Goal: Task Accomplishment & Management: Use online tool/utility

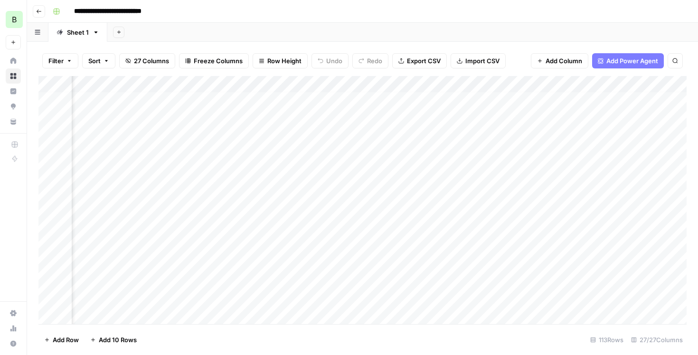
scroll to position [3, 711]
click at [312, 113] on div "Add Column" at bounding box center [362, 200] width 648 height 248
click at [380, 116] on div "Add Column" at bounding box center [362, 200] width 648 height 248
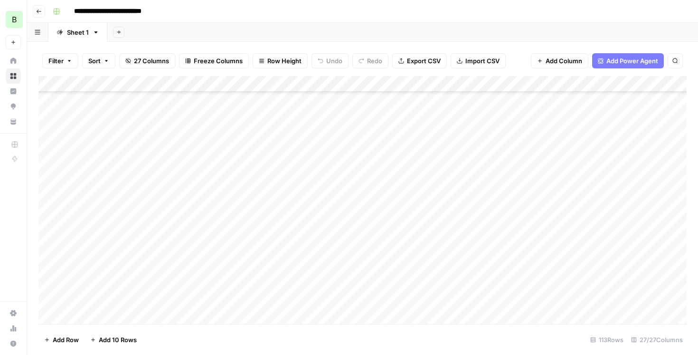
click at [318, 188] on div "Add Column" at bounding box center [362, 200] width 648 height 248
click at [317, 207] on div "Add Column" at bounding box center [362, 200] width 648 height 248
click at [314, 225] on div "Add Column" at bounding box center [362, 200] width 648 height 248
click at [315, 237] on div "Add Column" at bounding box center [362, 200] width 648 height 248
click at [315, 251] on div "Add Column" at bounding box center [362, 200] width 648 height 248
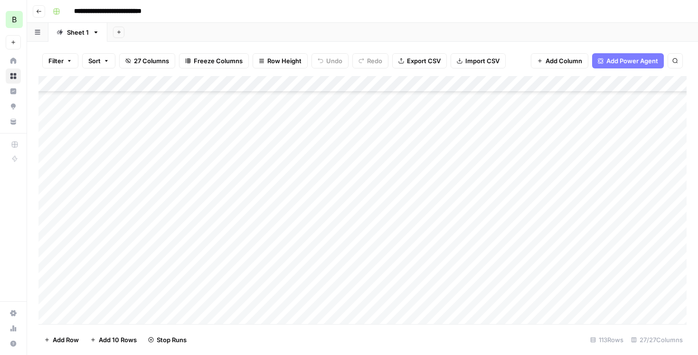
click at [315, 268] on div "Add Column" at bounding box center [362, 200] width 648 height 248
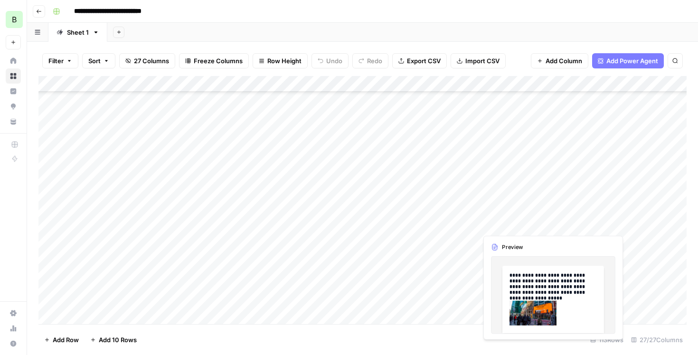
click at [552, 220] on div "Add Column" at bounding box center [362, 200] width 648 height 248
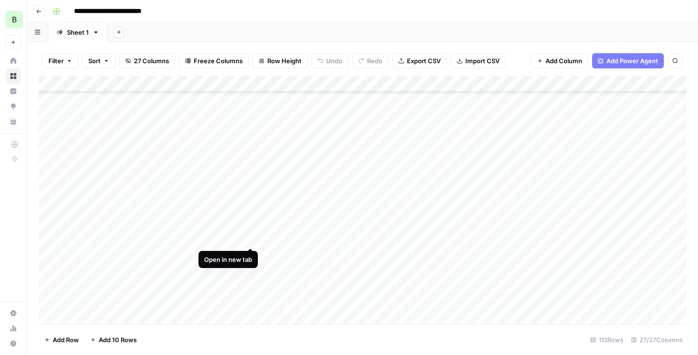
click at [252, 237] on div "Add Column" at bounding box center [362, 200] width 648 height 248
click at [579, 238] on div "Add Column" at bounding box center [362, 200] width 648 height 248
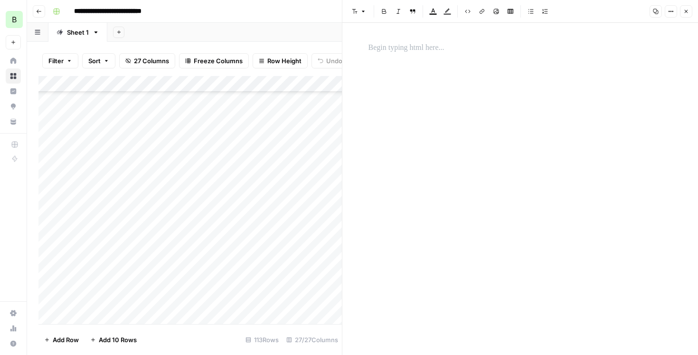
click at [444, 54] on p at bounding box center [521, 48] width 304 height 12
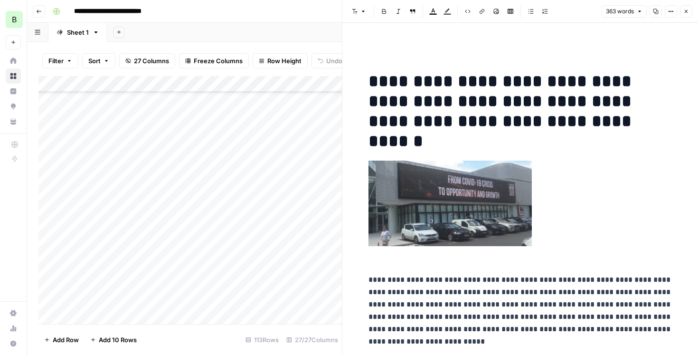
click at [686, 10] on icon "button" at bounding box center [687, 12] width 6 height 6
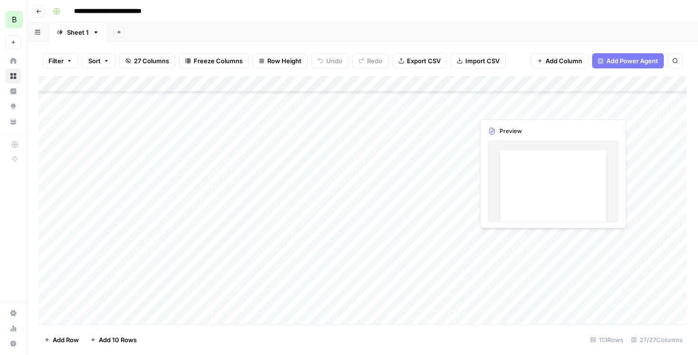
click at [623, 235] on div "Add Column" at bounding box center [362, 200] width 648 height 248
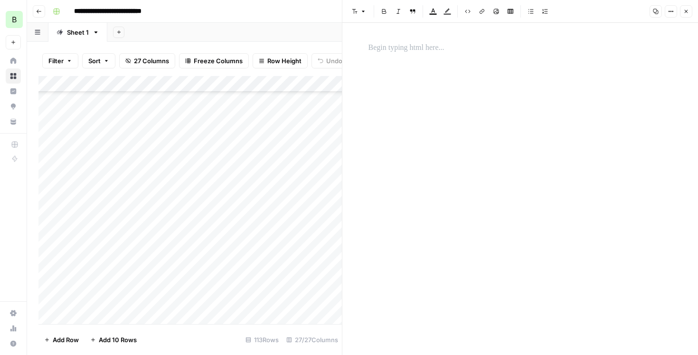
click at [496, 86] on div at bounding box center [520, 181] width 315 height 286
click at [457, 46] on p at bounding box center [521, 48] width 304 height 12
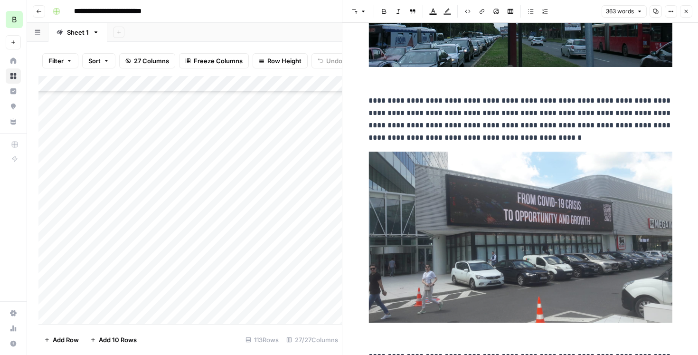
scroll to position [1236, 0]
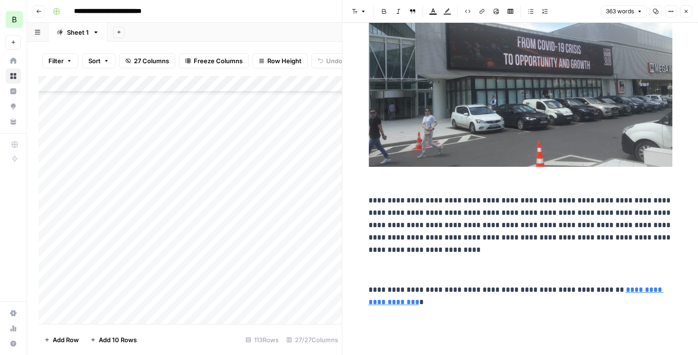
click at [496, 213] on span "**********" at bounding box center [521, 225] width 304 height 57
click at [312, 250] on div "Add Column" at bounding box center [190, 200] width 304 height 248
click at [689, 11] on button "Close" at bounding box center [686, 11] width 12 height 12
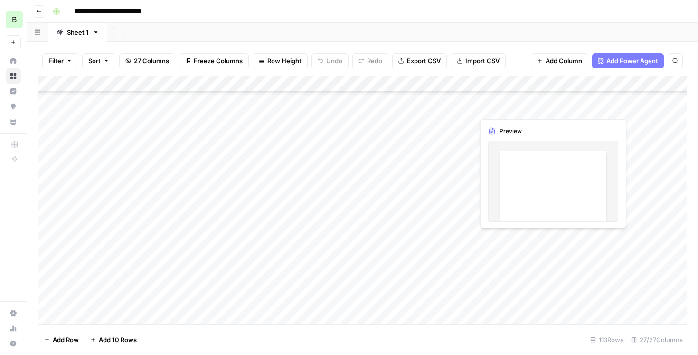
click at [583, 236] on div "Add Column" at bounding box center [362, 200] width 648 height 248
click at [585, 236] on div "Add Column" at bounding box center [362, 200] width 648 height 248
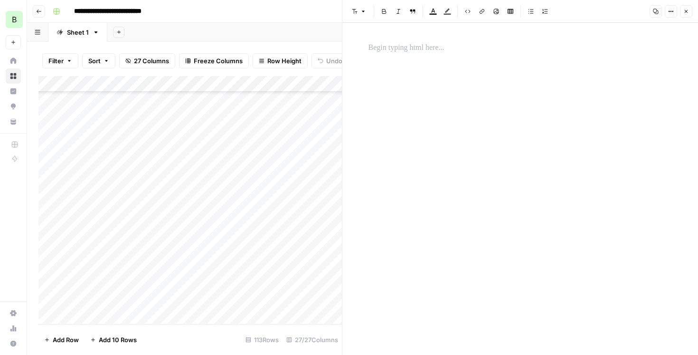
click at [526, 71] on div at bounding box center [520, 181] width 315 height 286
click at [473, 38] on div at bounding box center [520, 48] width 315 height 20
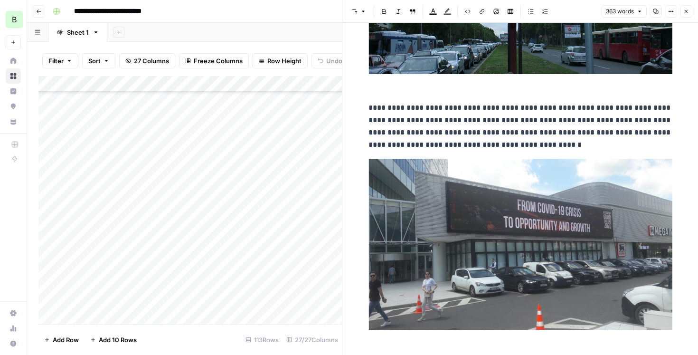
scroll to position [1236, 0]
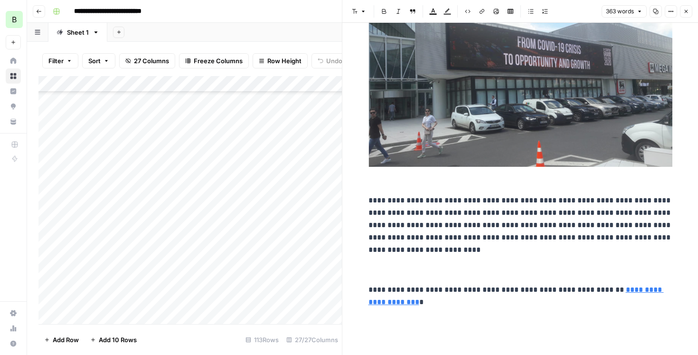
click at [667, 14] on button "Options" at bounding box center [671, 11] width 12 height 12
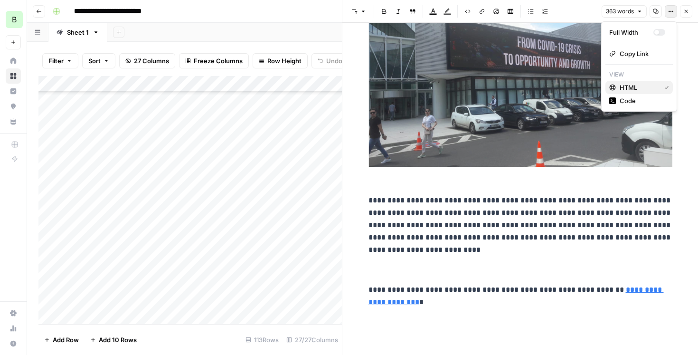
click at [637, 89] on span "HTML" at bounding box center [638, 88] width 37 height 10
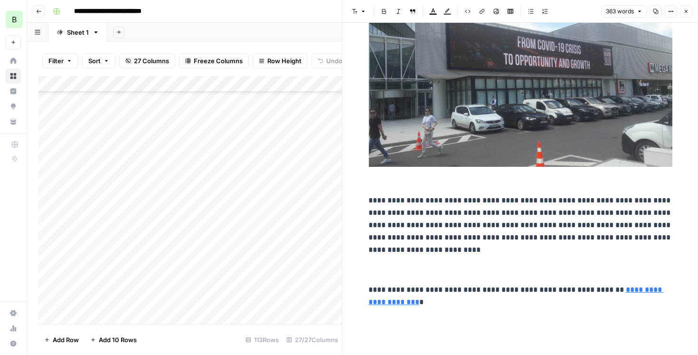
click at [687, 15] on button "Close" at bounding box center [686, 11] width 12 height 12
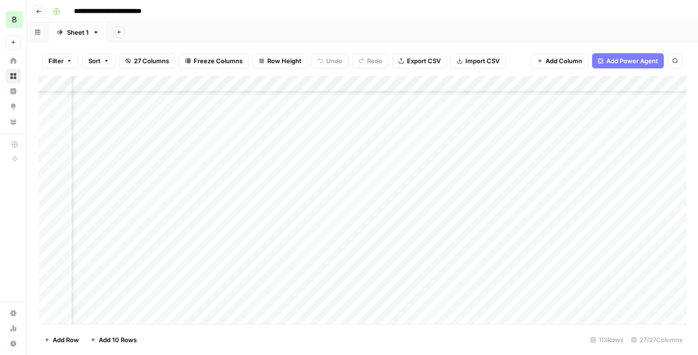
scroll to position [71, 191]
click at [382, 268] on div "Add Column" at bounding box center [362, 200] width 648 height 248
click at [593, 189] on div "Add Column" at bounding box center [362, 200] width 648 height 248
click at [595, 208] on div "Add Column" at bounding box center [362, 200] width 648 height 248
click at [598, 225] on div "Add Column" at bounding box center [362, 200] width 648 height 248
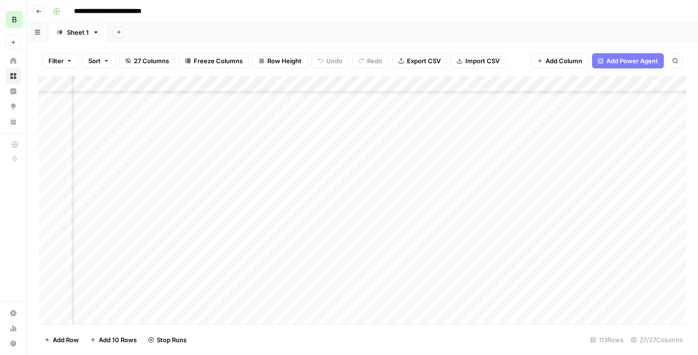
click at [600, 254] on div "Add Column" at bounding box center [362, 200] width 648 height 248
click at [411, 240] on div "Add Column" at bounding box center [362, 200] width 648 height 248
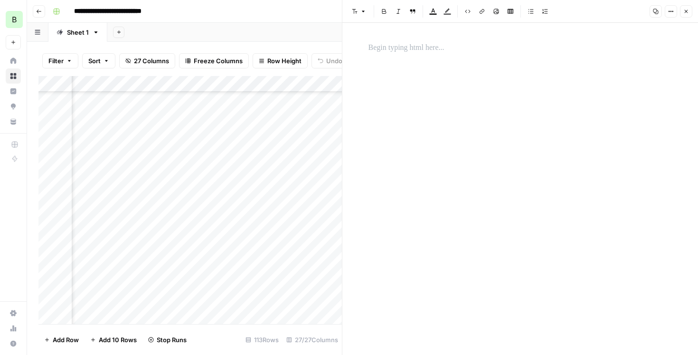
click at [433, 53] on p at bounding box center [521, 48] width 304 height 12
paste div
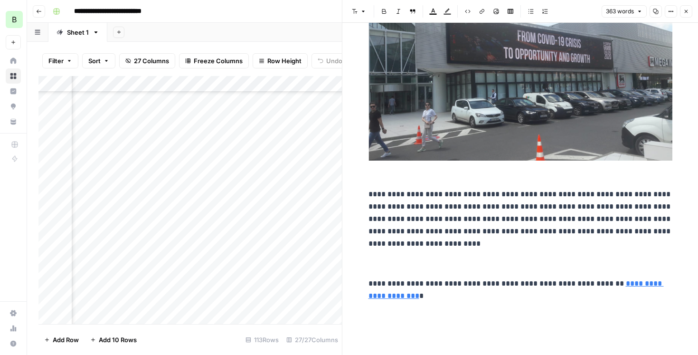
scroll to position [1262, 0]
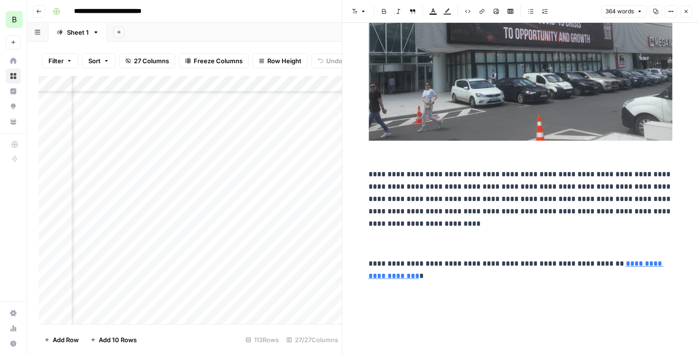
click at [577, 180] on span "**********" at bounding box center [521, 199] width 304 height 57
click at [675, 10] on button "Options" at bounding box center [671, 11] width 12 height 12
click at [694, 14] on header "Font style Bold Italic Block quote Text color Highlight color Code block Link I…" at bounding box center [520, 11] width 356 height 23
click at [689, 11] on span "Close" at bounding box center [689, 11] width 0 height 0
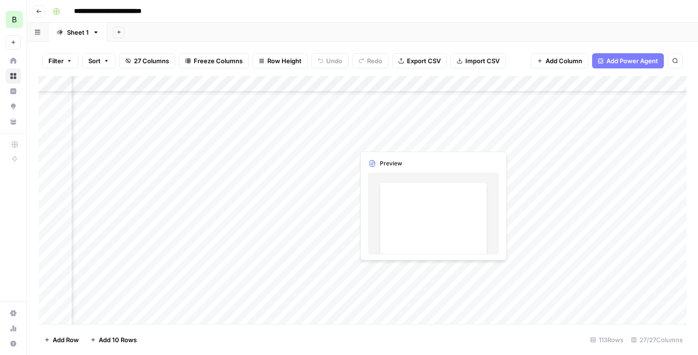
click at [403, 268] on div "Add Column" at bounding box center [362, 200] width 648 height 248
click at [217, 269] on div "Add Column" at bounding box center [362, 200] width 648 height 248
click at [249, 268] on div "Add Column" at bounding box center [362, 200] width 648 height 248
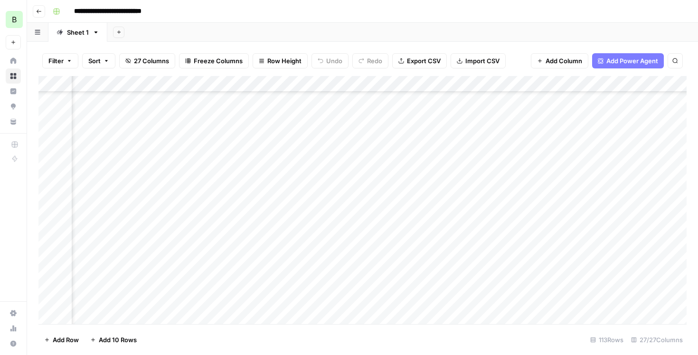
click at [399, 268] on div "Add Column" at bounding box center [362, 200] width 648 height 248
click at [322, 64] on button "Undo" at bounding box center [330, 60] width 37 height 15
click at [407, 266] on div "Add Column" at bounding box center [362, 200] width 648 height 248
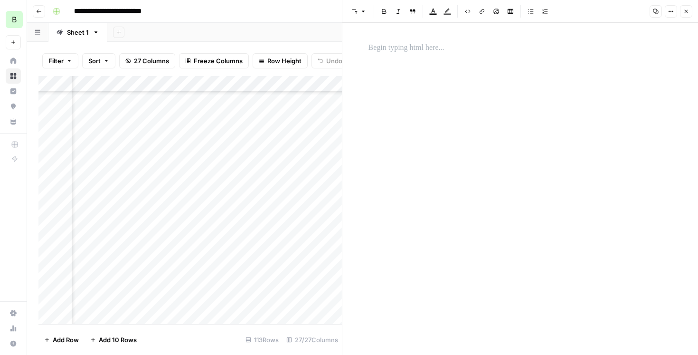
click at [466, 74] on div at bounding box center [520, 181] width 315 height 286
click at [450, 55] on div at bounding box center [520, 48] width 315 height 20
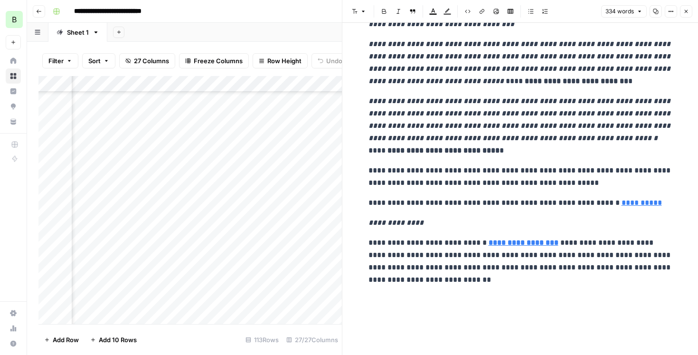
scroll to position [772, 0]
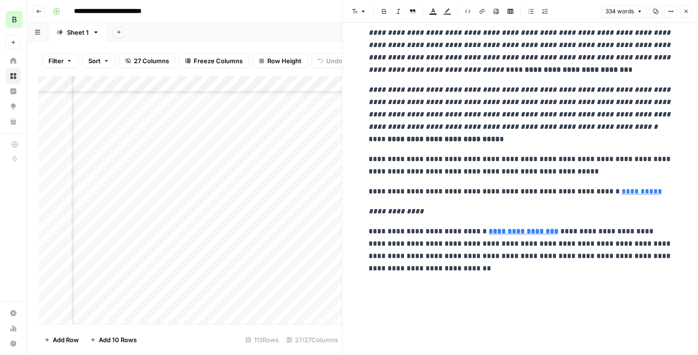
click at [684, 13] on icon "button" at bounding box center [687, 12] width 6 height 6
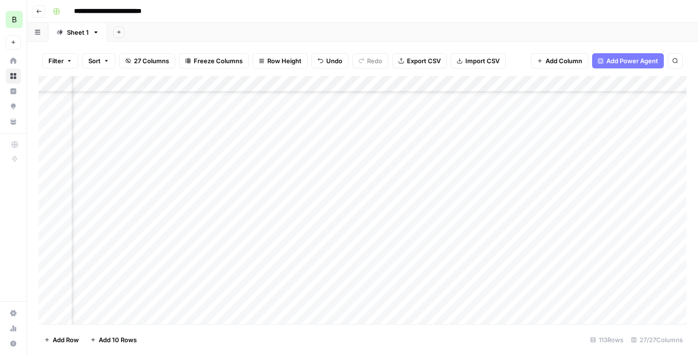
click at [491, 276] on div "Add Column" at bounding box center [362, 200] width 648 height 248
click at [589, 229] on div "Add Column" at bounding box center [362, 200] width 648 height 248
click at [586, 260] on div "Add Column" at bounding box center [362, 200] width 648 height 248
click at [286, 114] on div "Add Column" at bounding box center [362, 200] width 648 height 248
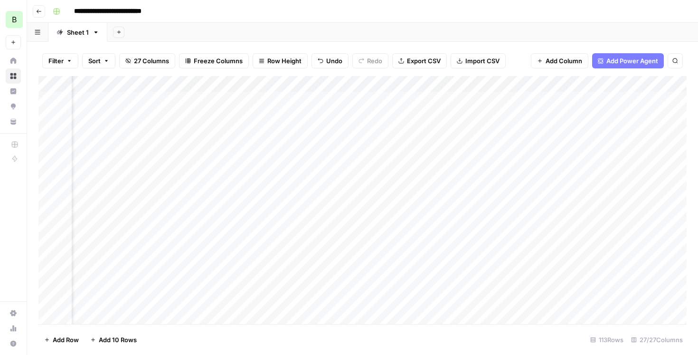
scroll to position [0, 45]
click at [376, 114] on div "Add Column" at bounding box center [362, 200] width 648 height 248
click at [308, 115] on div "Add Column" at bounding box center [362, 200] width 648 height 248
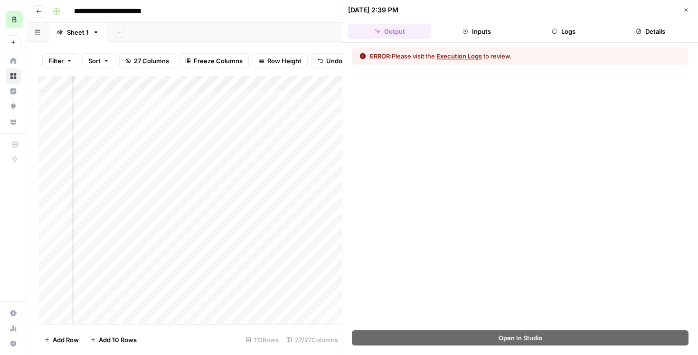
click at [685, 12] on icon "button" at bounding box center [687, 10] width 6 height 6
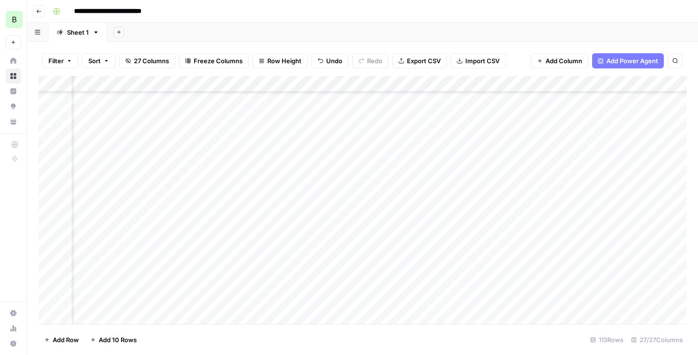
scroll to position [0, 45]
